Goal: Information Seeking & Learning: Learn about a topic

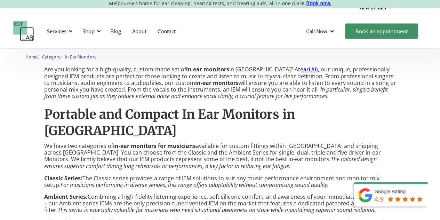
scroll to position [496, 0]
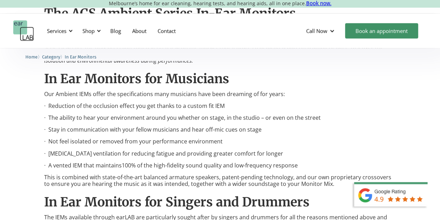
scroll to position [807, 0]
click at [138, 138] on p "· Not feel isolated or removed from your performance environment" at bounding box center [220, 141] width 352 height 7
click at [125, 150] on p "· [MEDICAL_DATA] ventilation for reducing fatigue and providing greater comfort…" at bounding box center [220, 153] width 352 height 7
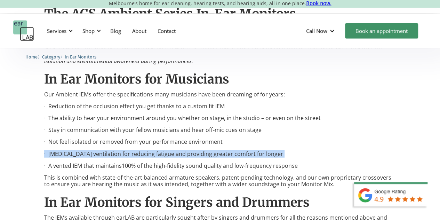
click at [125, 150] on p "· [MEDICAL_DATA] ventilation for reducing fatigue and providing greater comfort…" at bounding box center [220, 153] width 352 height 7
